Goal: Task Accomplishment & Management: Use online tool/utility

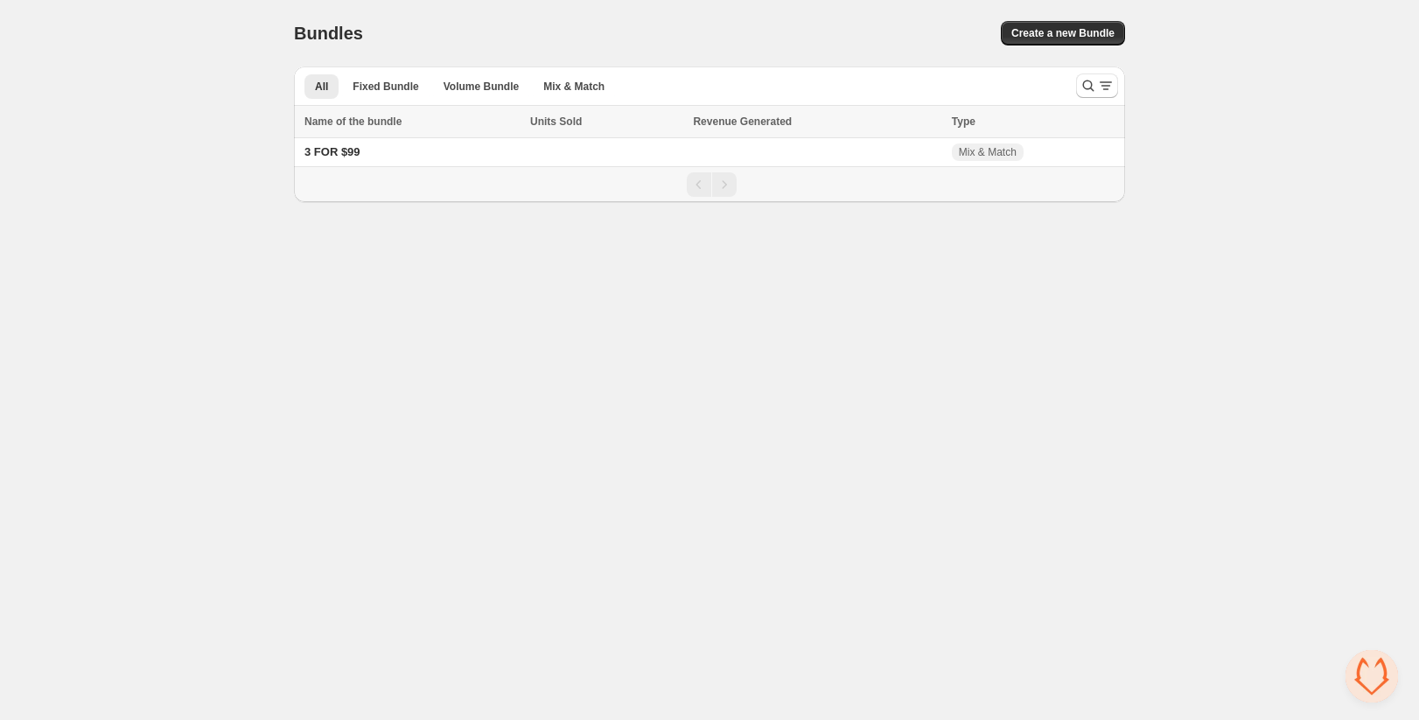
click at [269, 337] on body "Home Bundles Analytics Plan and Billing Bundles. This page is ready Bundles Cre…" at bounding box center [709, 360] width 1419 height 720
click at [308, 151] on span "3 FOR $99" at bounding box center [332, 151] width 56 height 13
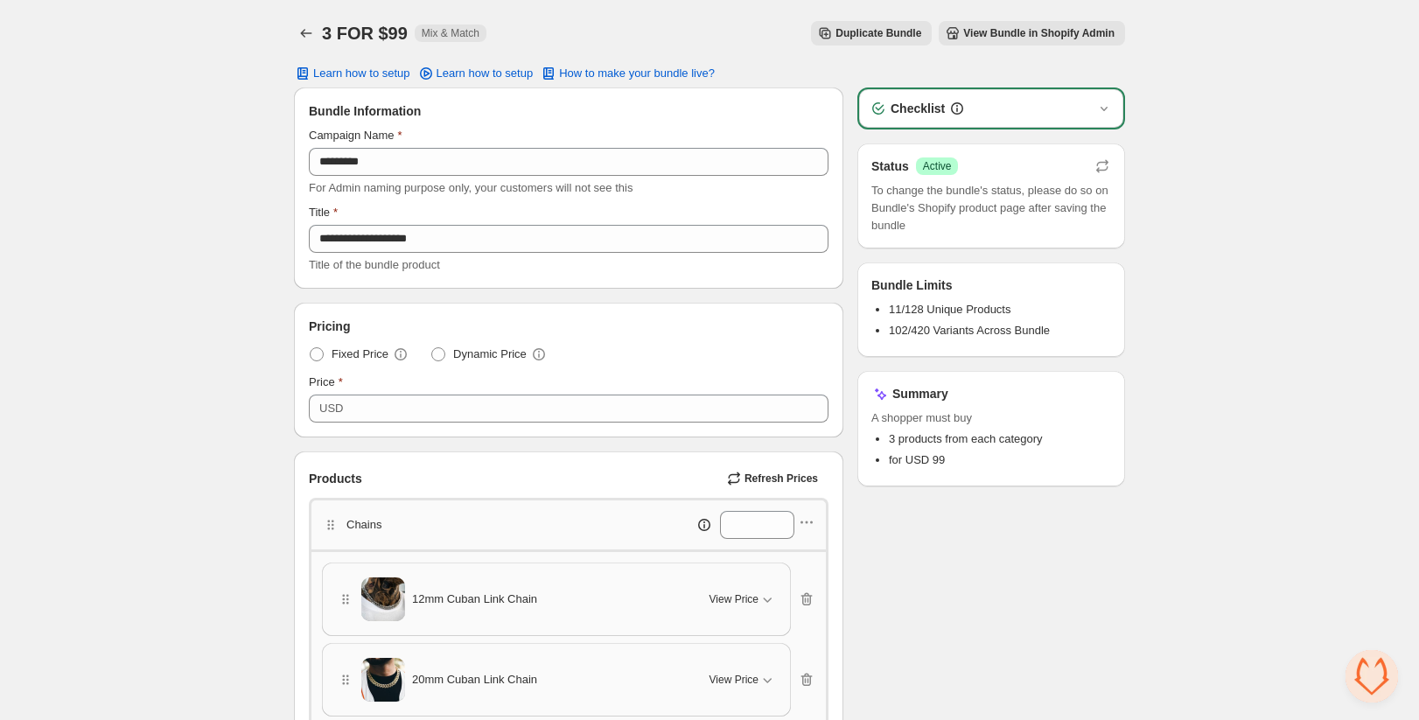
click at [969, 19] on div "3 FOR $99. This page is ready 3 FOR $99 Mix & Match Duplicate Bundle View Bundl…" at bounding box center [709, 33] width 831 height 66
click at [968, 30] on span "View Bundle in Shopify Admin" at bounding box center [1038, 33] width 151 height 14
